Goal: Check status: Check status

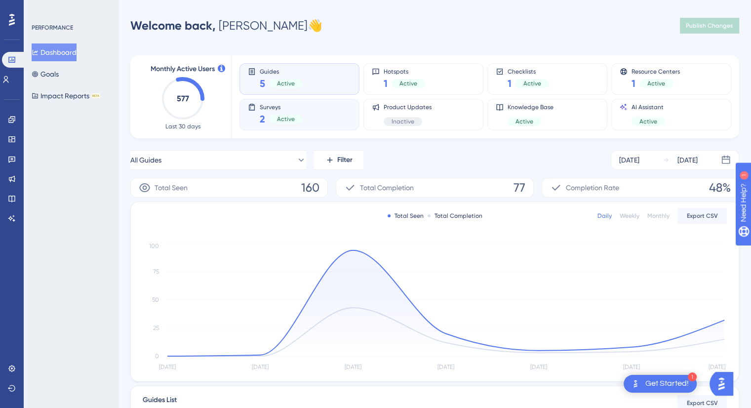
click at [287, 120] on span "Active" at bounding box center [286, 119] width 18 height 8
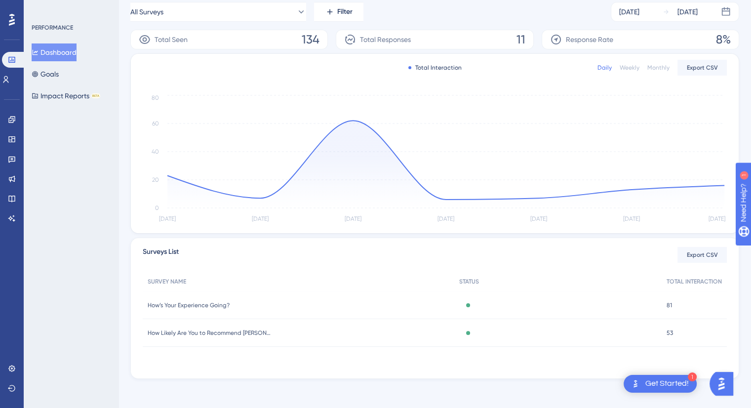
scroll to position [150, 0]
click at [195, 303] on span "How’s Your Experience Going?" at bounding box center [189, 303] width 82 height 8
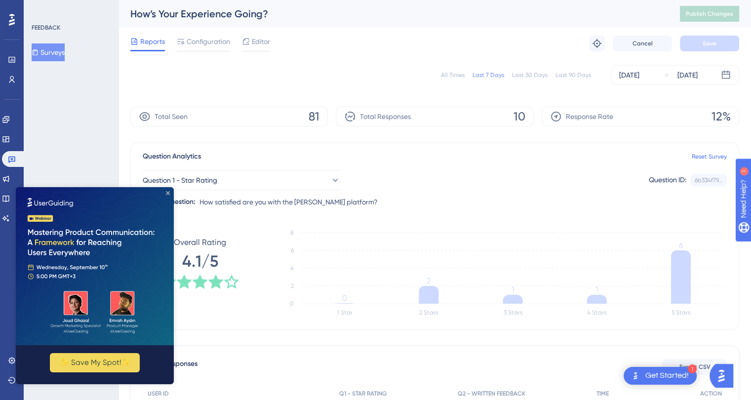
click at [169, 192] on icon "Close Preview" at bounding box center [168, 193] width 4 height 4
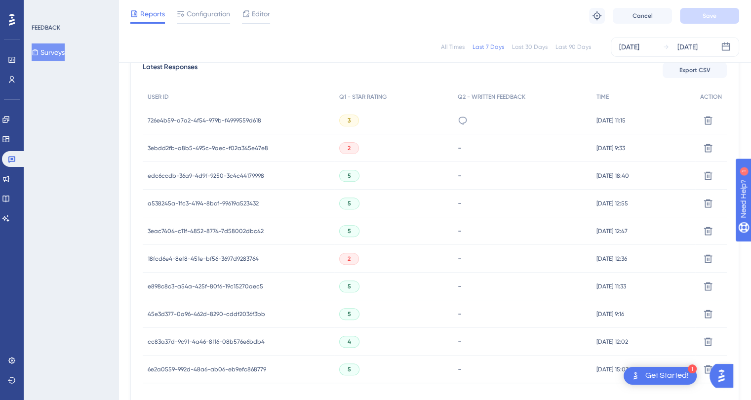
scroll to position [247, 0]
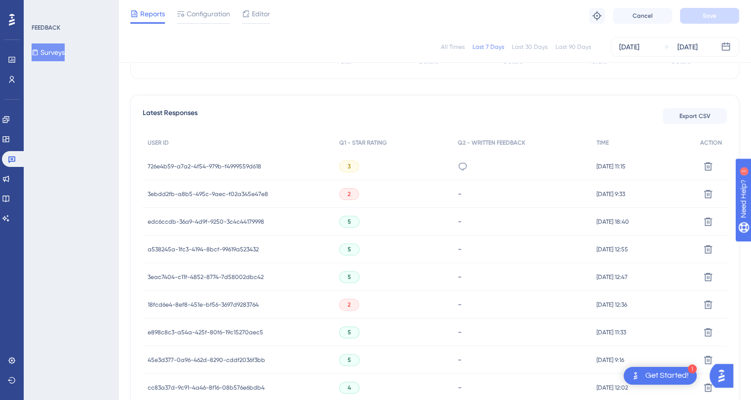
click at [347, 165] on div "3" at bounding box center [349, 166] width 20 height 12
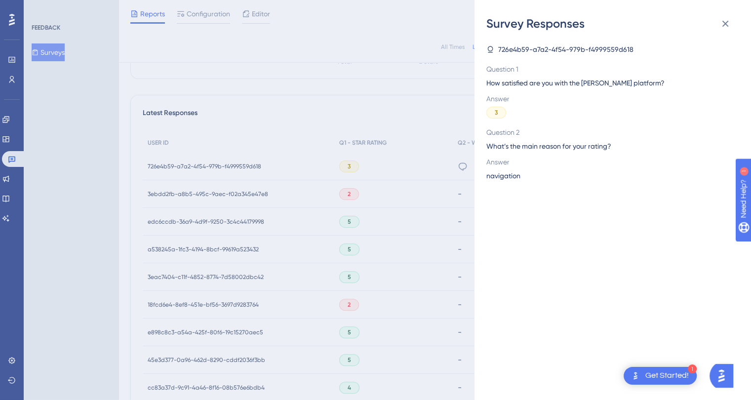
click at [340, 196] on div "Survey Responses 726e4b59-a7a2-4f54-979b-f4999559d618 Question 1 How satisfied …" at bounding box center [375, 200] width 751 height 400
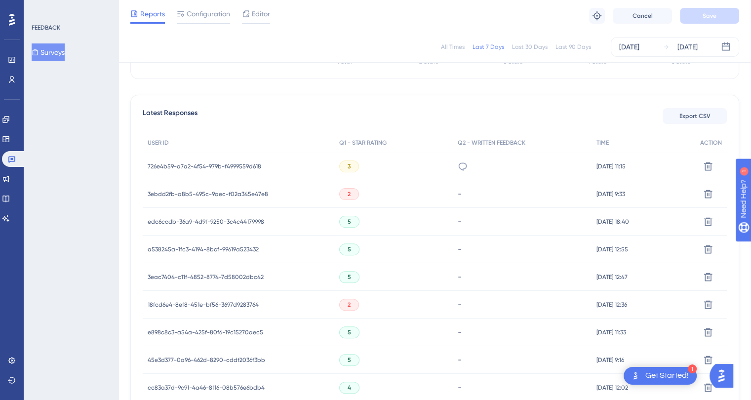
click at [348, 196] on span "2" at bounding box center [349, 194] width 3 height 8
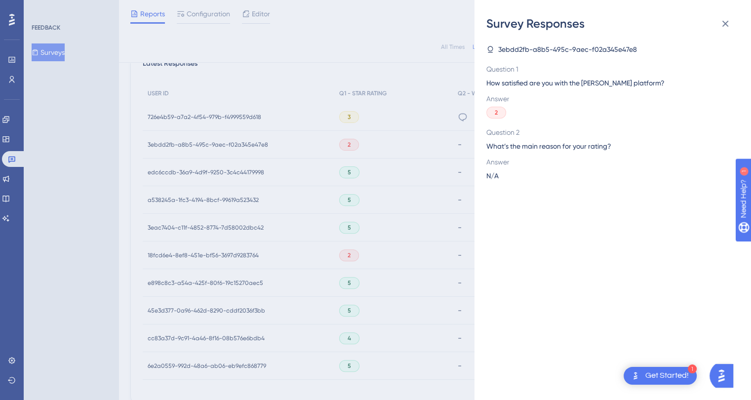
scroll to position [346, 0]
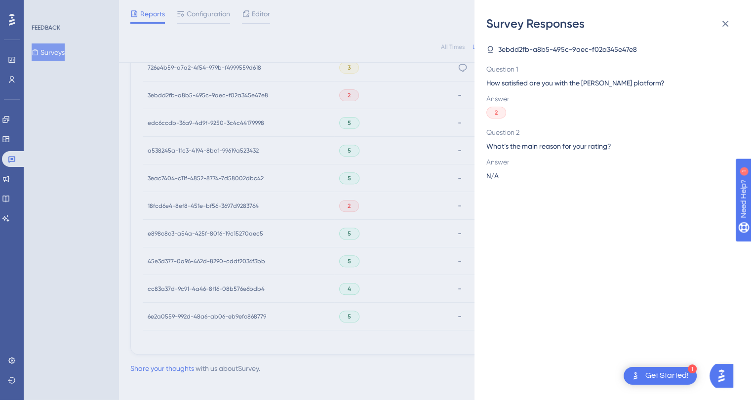
click at [342, 204] on div "Survey Responses 3ebdd2fb-a8b5-495c-9aec-f02a345e47e8 Question 1 How satisfied …" at bounding box center [375, 200] width 751 height 400
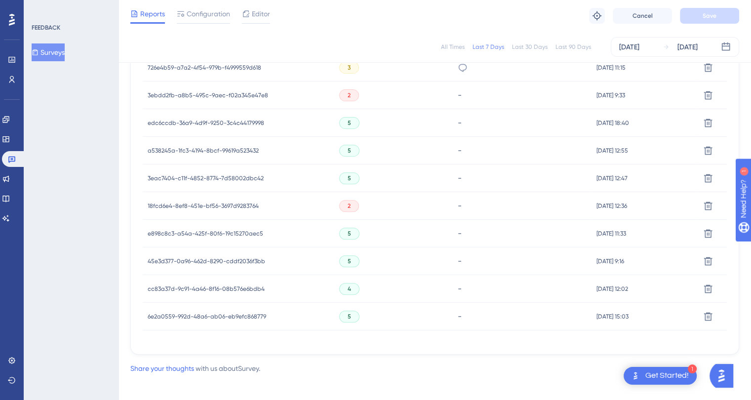
click at [348, 204] on span "2" at bounding box center [349, 206] width 3 height 8
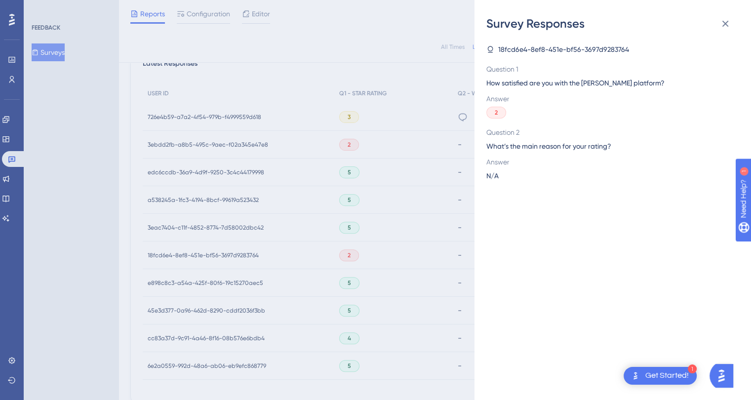
scroll to position [247, 0]
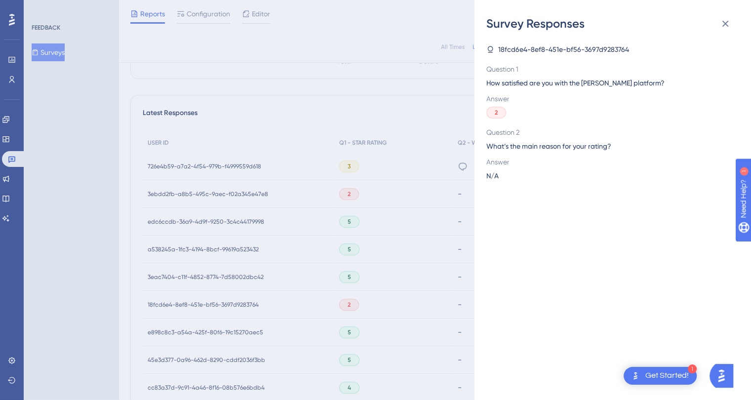
click at [144, 164] on div "Survey Responses 18fcd6e4-8ef8-451e-bf56-3697d9283764 Question 1 How satisfied …" at bounding box center [375, 200] width 751 height 400
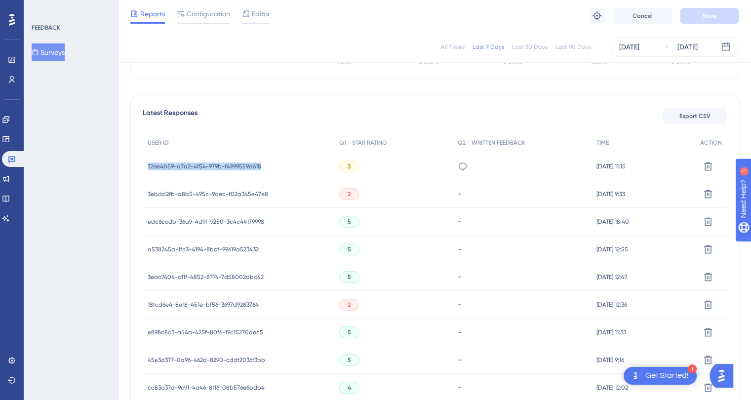
drag, startPoint x: 148, startPoint y: 166, endPoint x: 260, endPoint y: 165, distance: 111.6
click at [260, 165] on div "726e4b59-a7a2-4f54-979b-f4999559d618 726e4b59-a7a2-4f54-979b-f4999559d618" at bounding box center [239, 167] width 192 height 28
copy span "726e4b59-a7a2-4f54-979b-f4999559d618"
click at [668, 376] on div "Get Started!" at bounding box center [666, 375] width 43 height 11
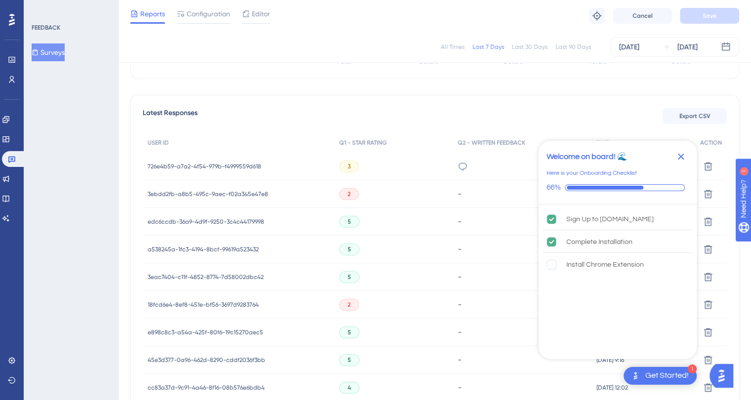
click at [681, 152] on icon "Close Checklist" at bounding box center [681, 157] width 12 height 12
